Goal: Check status: Check status

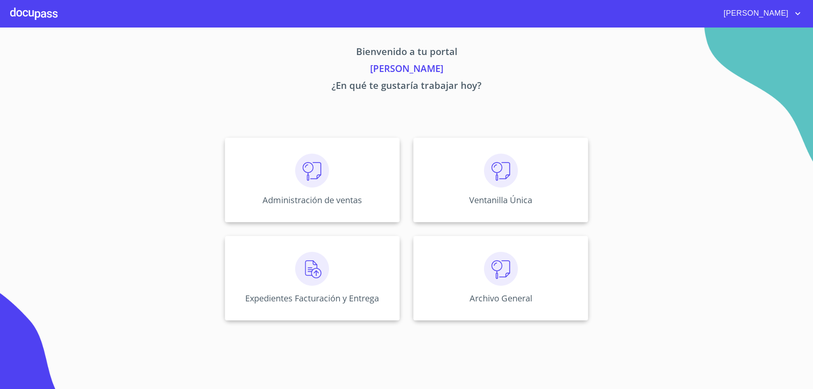
click at [345, 174] on div "Administración de ventas" at bounding box center [312, 180] width 175 height 85
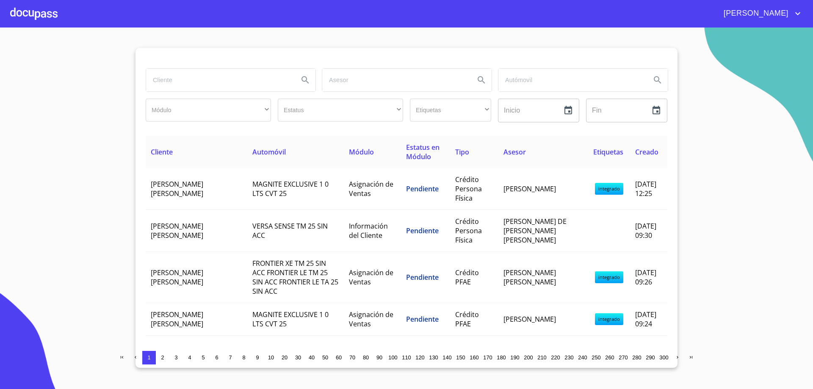
click at [169, 79] on input "search" at bounding box center [219, 80] width 146 height 23
type input "548900"
drag, startPoint x: 186, startPoint y: 83, endPoint x: 87, endPoint y: 76, distance: 99.4
click at [87, 76] on section "548900 Módulo ​ ​ Estatus ​ ​ Etiquetas ​ ​ Inicio ​ Fin ​ Cliente Automóvil Mó…" at bounding box center [406, 209] width 813 height 362
type input "carolina"
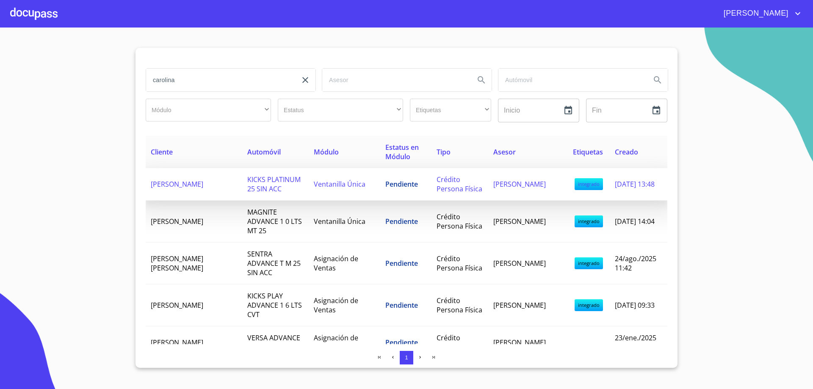
click at [195, 185] on span "[PERSON_NAME]" at bounding box center [177, 184] width 53 height 9
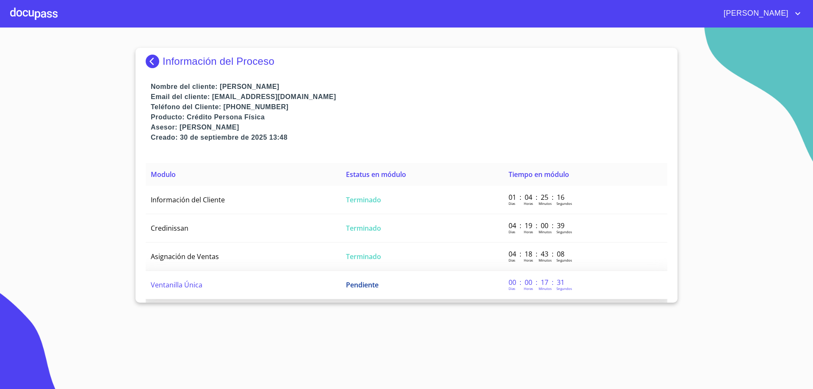
click at [177, 282] on span "Ventanilla Única" at bounding box center [177, 284] width 52 height 9
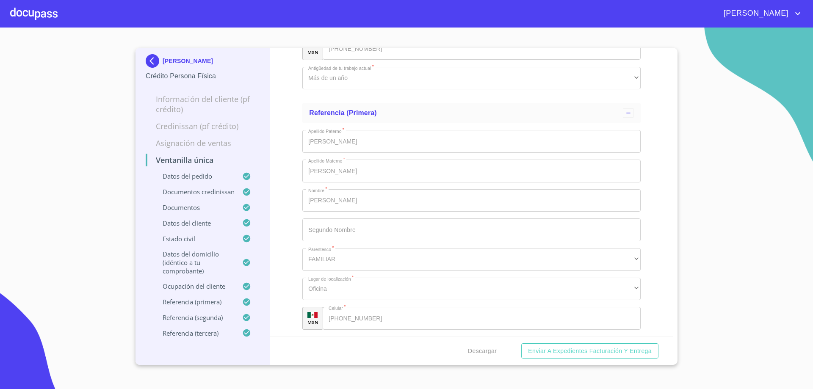
scroll to position [5191, 0]
